Goal: Task Accomplishment & Management: Use online tool/utility

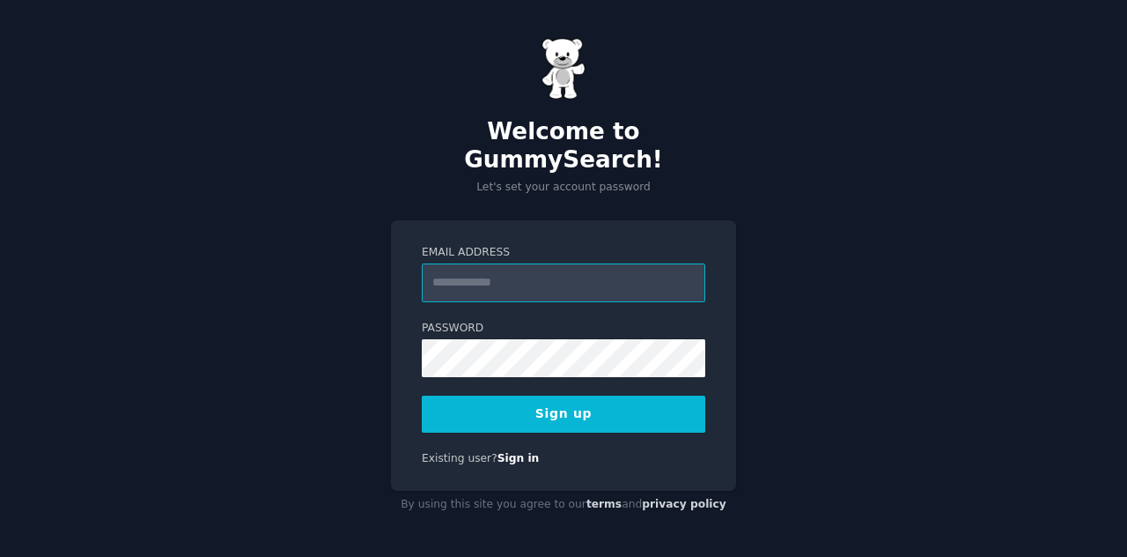
drag, startPoint x: 0, startPoint y: 0, endPoint x: 502, endPoint y: 273, distance: 571.4
click at [502, 273] on input "Email Address" at bounding box center [564, 282] width 284 height 39
type input "**********"
click at [593, 397] on button "Sign up" at bounding box center [564, 413] width 284 height 37
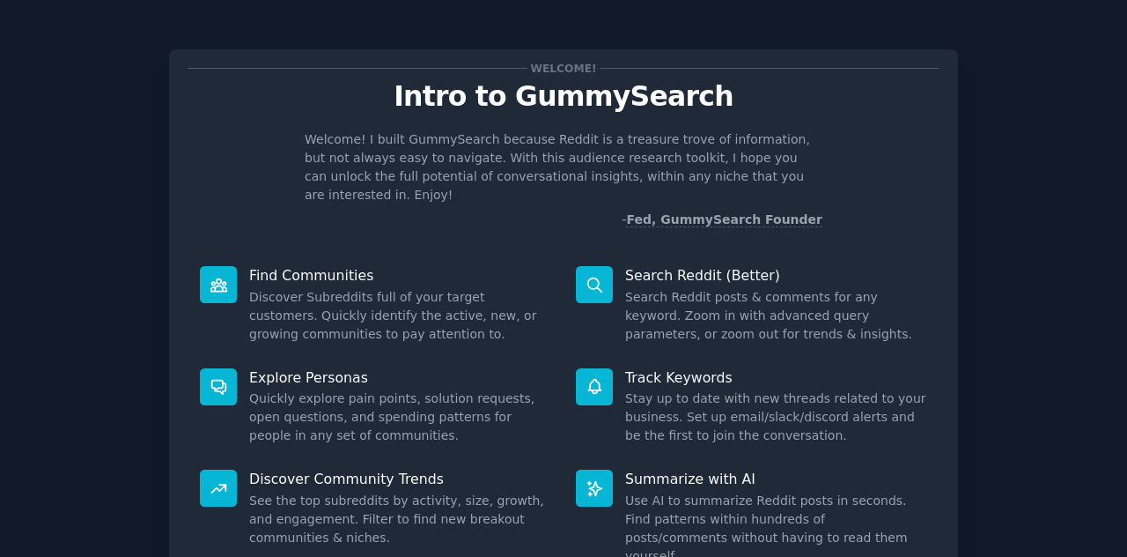
scroll to position [132, 0]
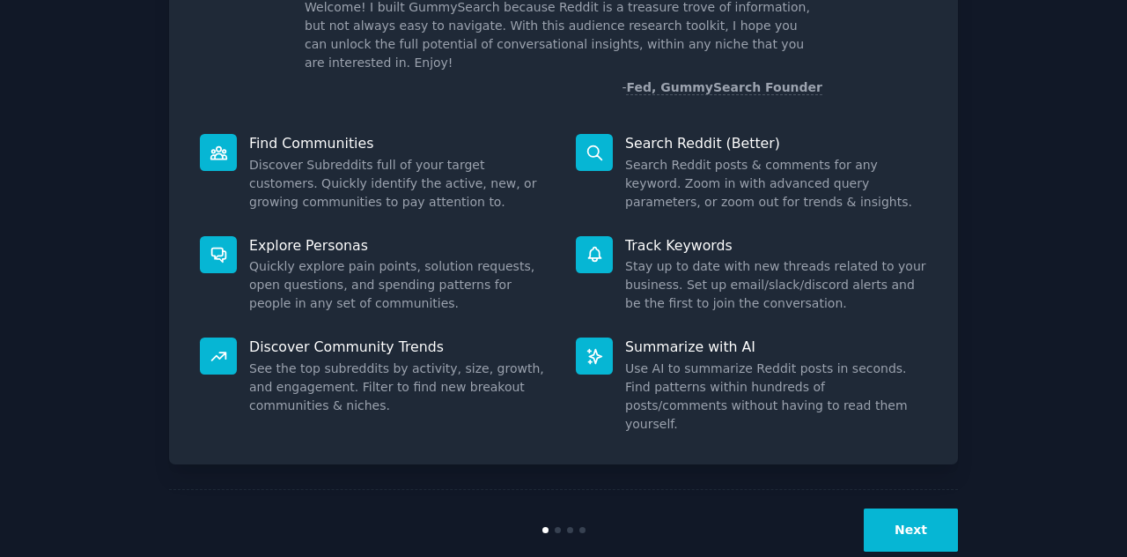
click at [923, 508] on button "Next" at bounding box center [911, 529] width 94 height 43
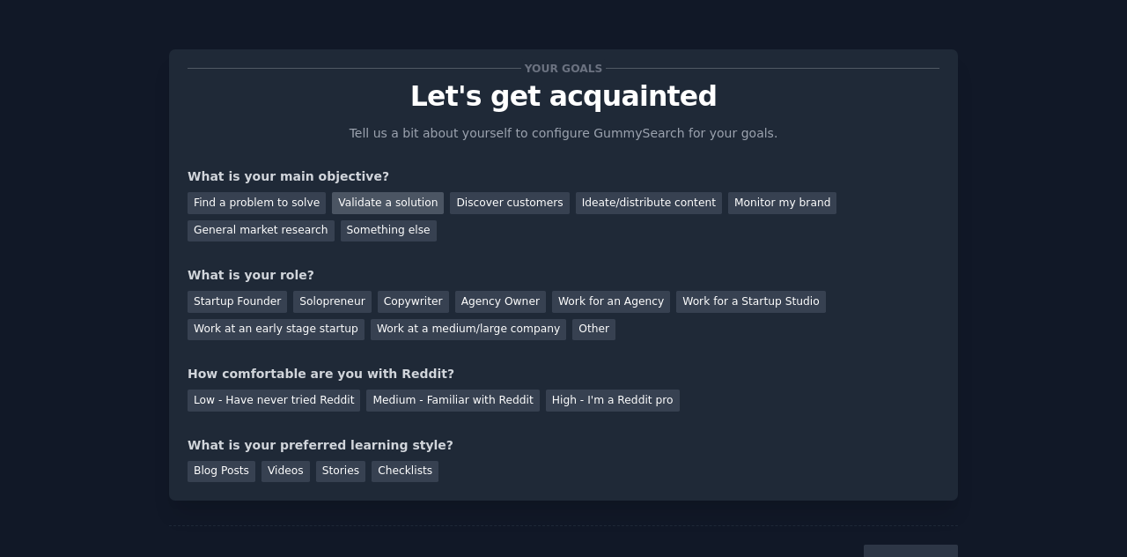
click at [372, 203] on div "Validate a solution" at bounding box center [388, 203] width 112 height 22
click at [233, 304] on div "Startup Founder" at bounding box center [238, 302] width 100 height 22
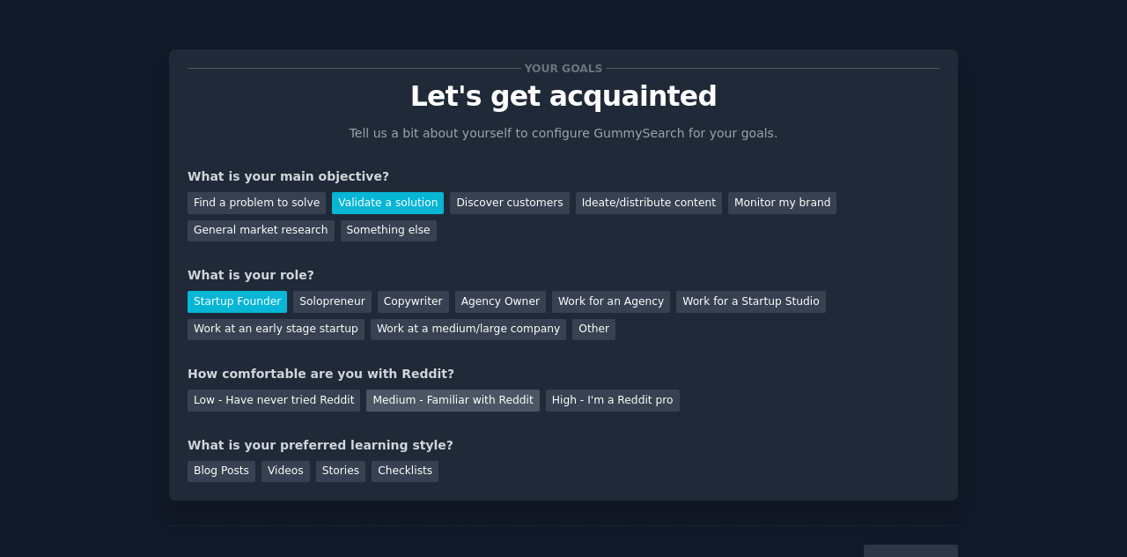
click at [419, 395] on div "Medium - Familiar with Reddit" at bounding box center [452, 400] width 173 height 22
click at [262, 475] on div "Videos" at bounding box center [286, 472] width 48 height 22
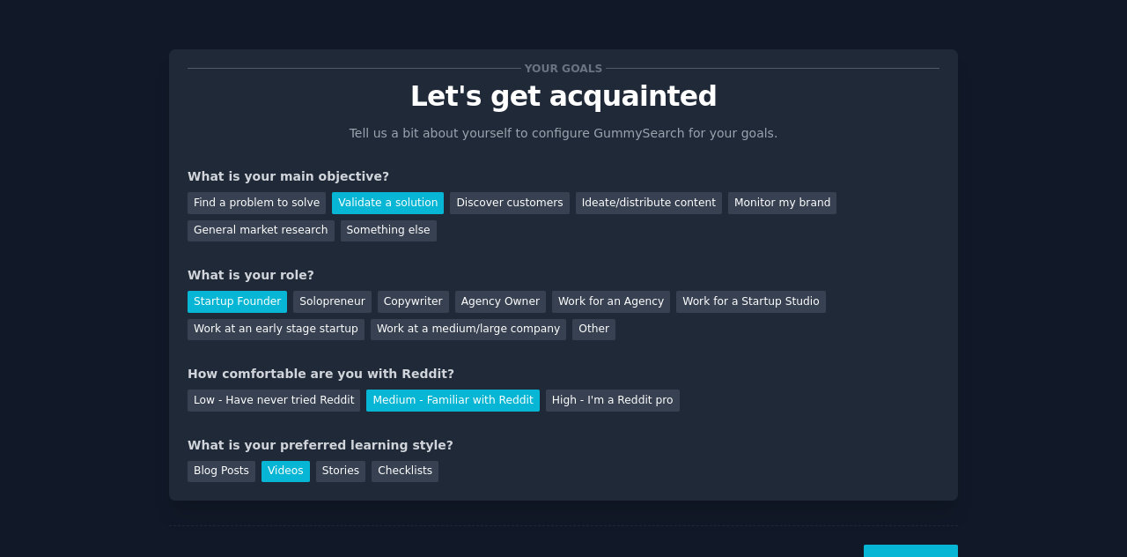
scroll to position [73, 0]
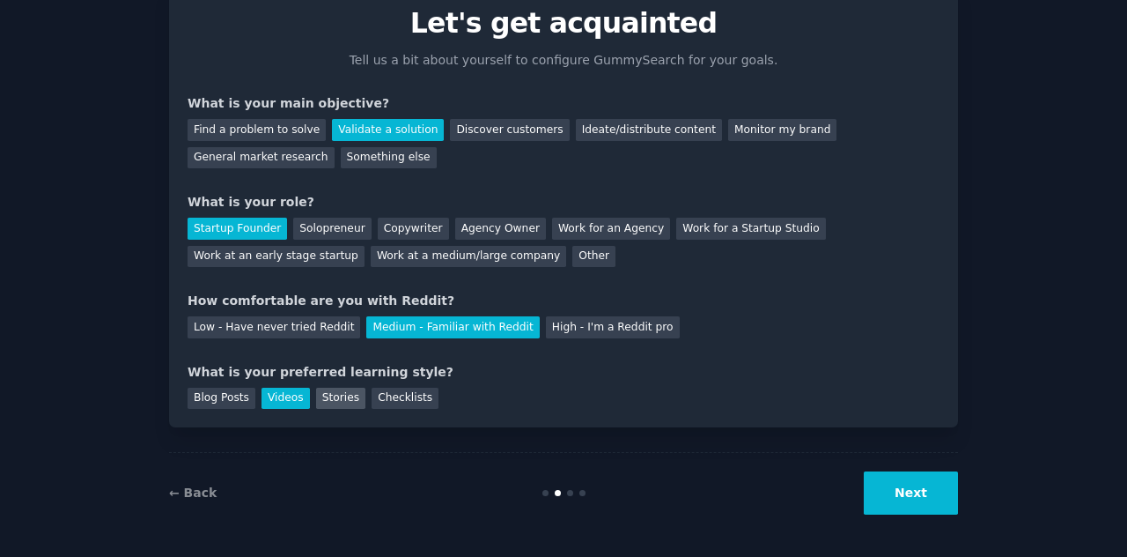
click at [336, 402] on div "Stories" at bounding box center [340, 399] width 49 height 22
click at [289, 396] on div "Videos" at bounding box center [286, 399] width 48 height 22
click at [949, 498] on button "Next" at bounding box center [911, 492] width 94 height 43
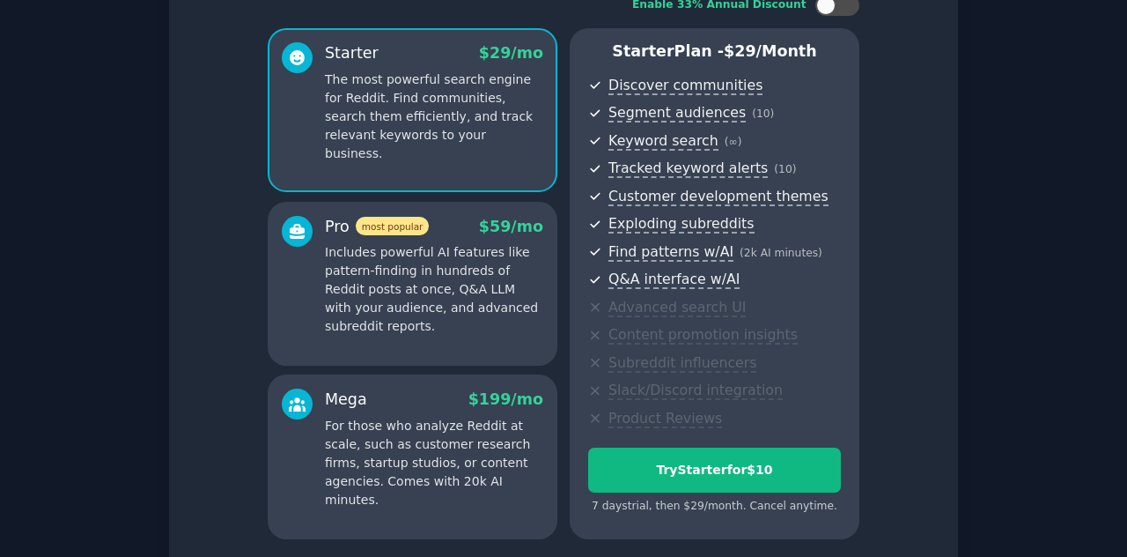
scroll to position [277, 0]
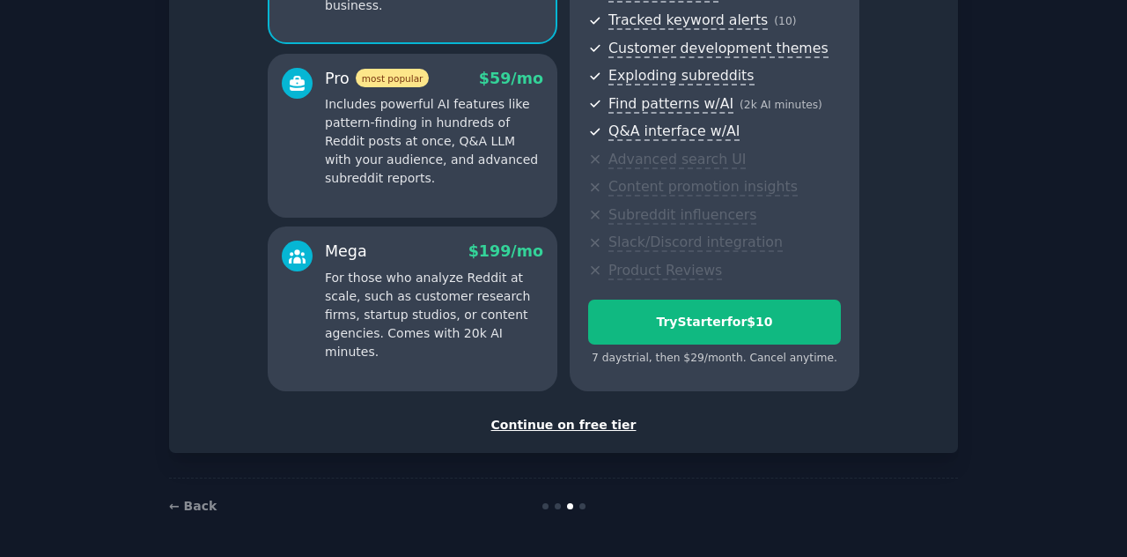
click at [575, 422] on div "Continue on free tier" at bounding box center [564, 425] width 752 height 18
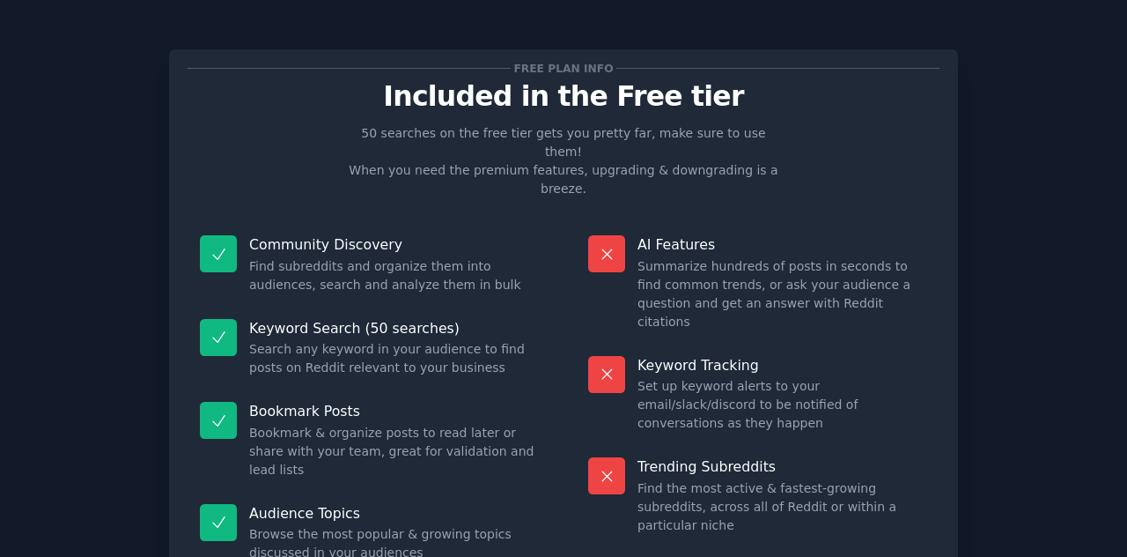
scroll to position [129, 0]
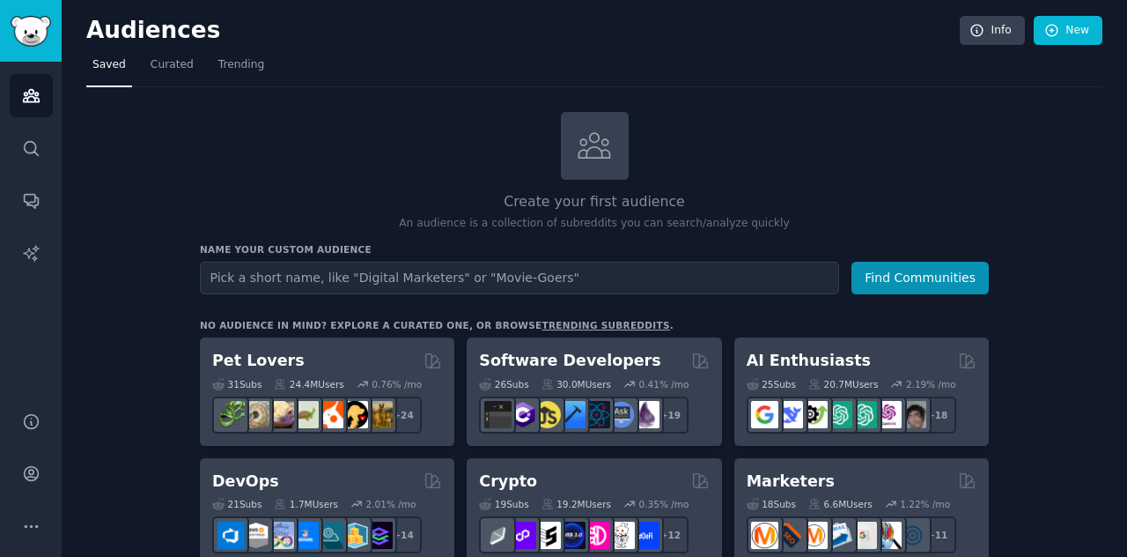
click at [289, 144] on div "Create your first audience An audience is a collection of subreddits you can se…" at bounding box center [594, 172] width 789 height 120
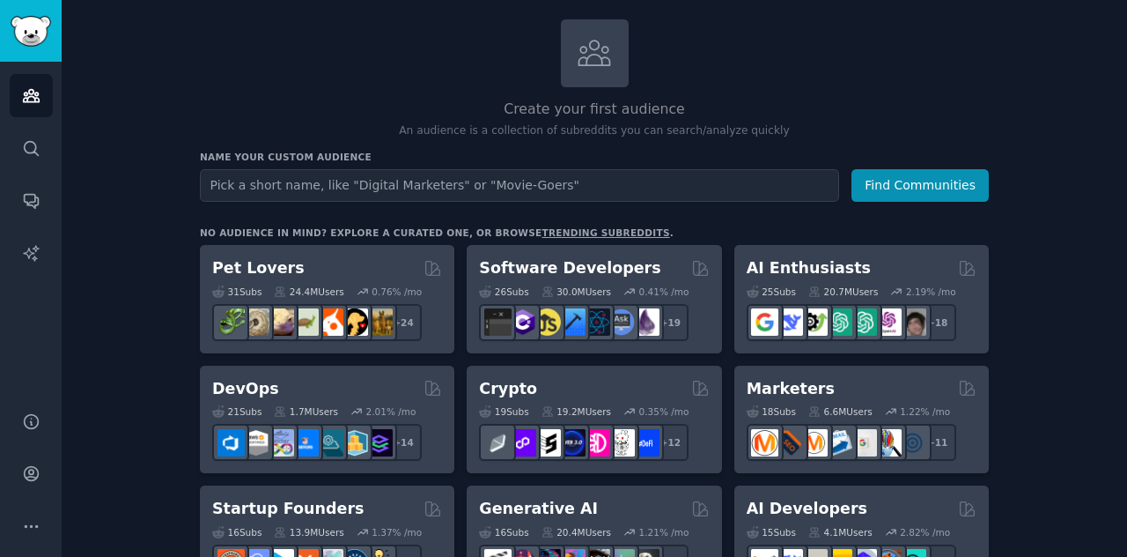
scroll to position [94, 0]
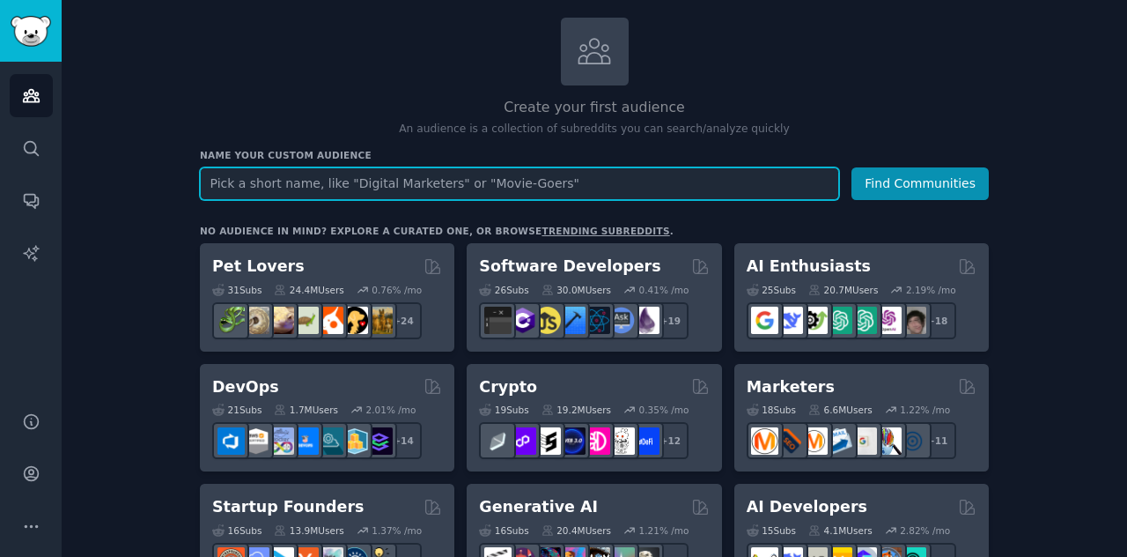
click at [303, 186] on input "text" at bounding box center [519, 183] width 639 height 33
type input "Browser"
click at [852, 167] on button "Find Communities" at bounding box center [920, 183] width 137 height 33
